Goal: Task Accomplishment & Management: Complete application form

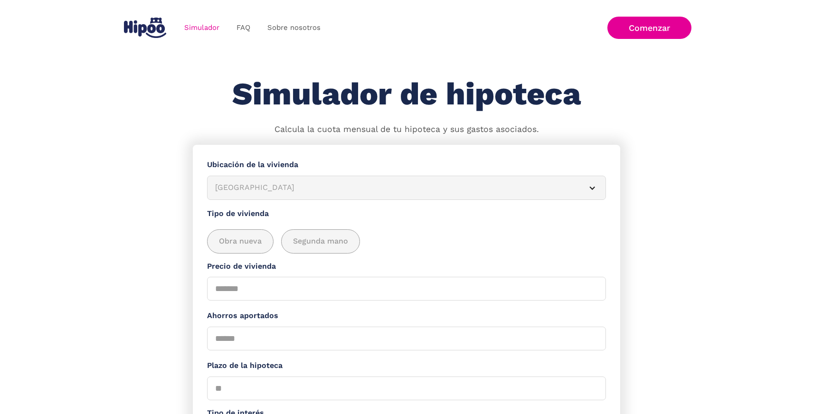
scroll to position [2, 0]
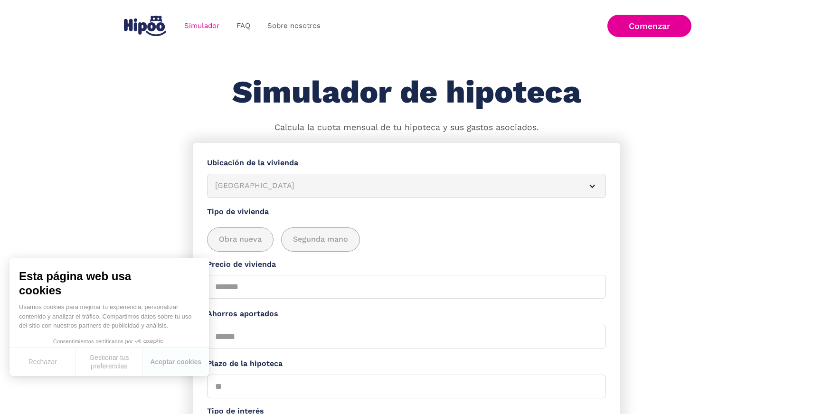
click at [147, 23] on img "home" at bounding box center [145, 26] width 42 height 20
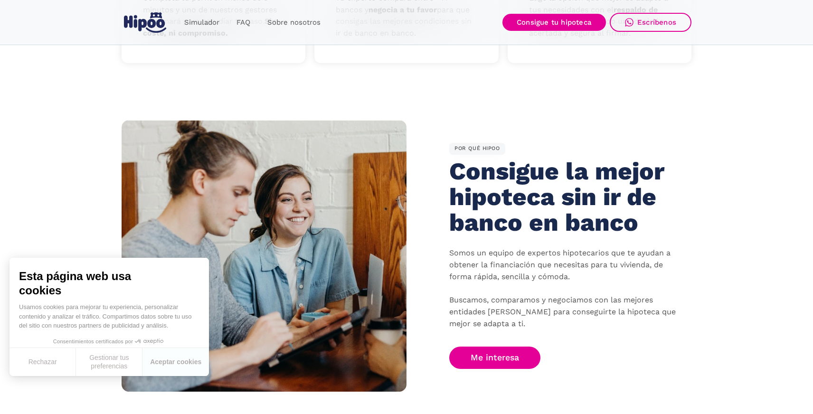
scroll to position [550, 0]
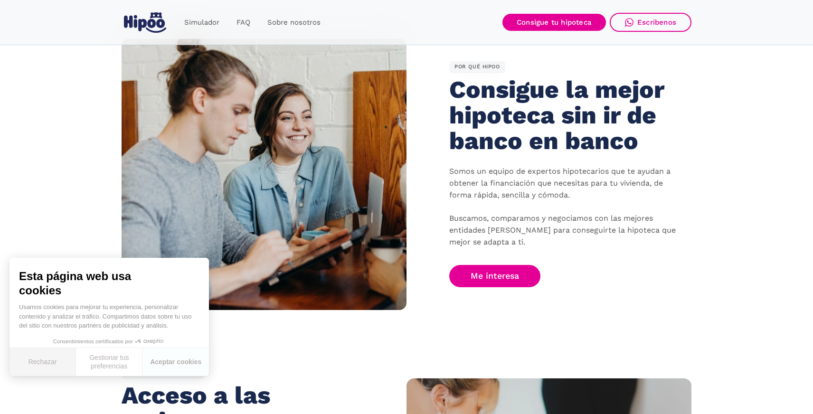
click at [48, 362] on button "Rechazar" at bounding box center [42, 362] width 66 height 28
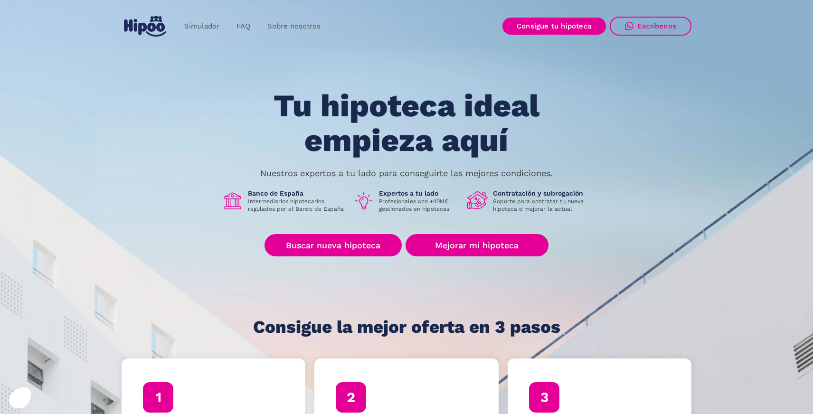
scroll to position [0, 0]
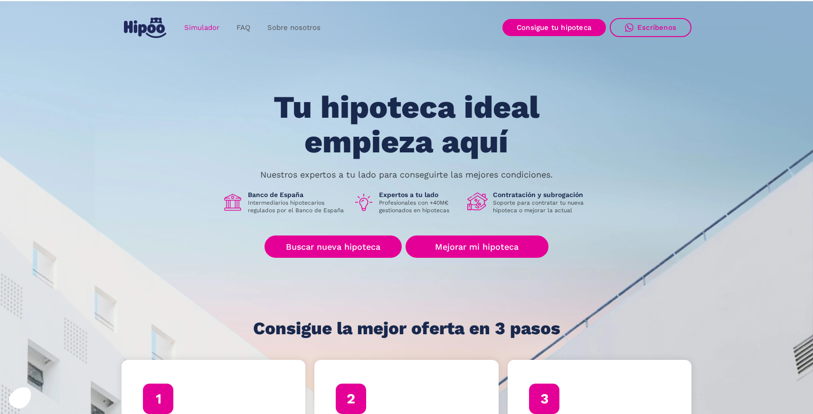
click at [209, 32] on link "Simulador" at bounding box center [202, 28] width 52 height 19
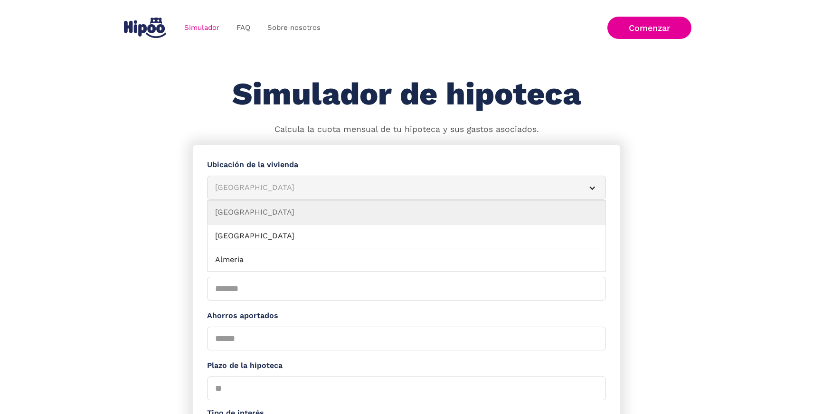
scroll to position [138, 0]
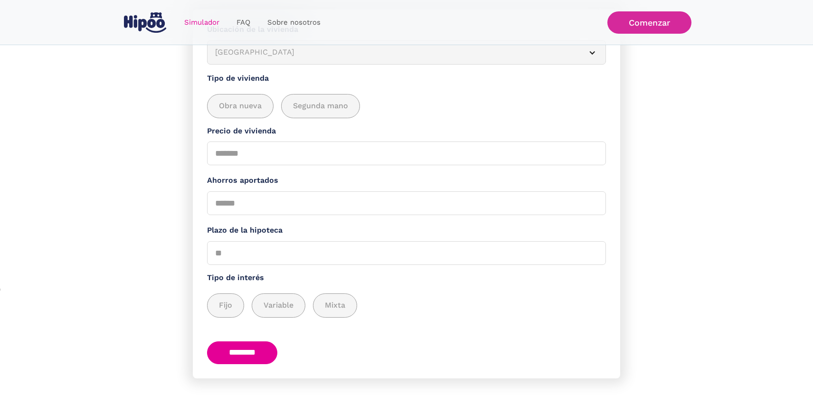
click at [633, 23] on link "Comenzar" at bounding box center [649, 22] width 84 height 22
